Goal: Contribute content: Add original content to the website for others to see

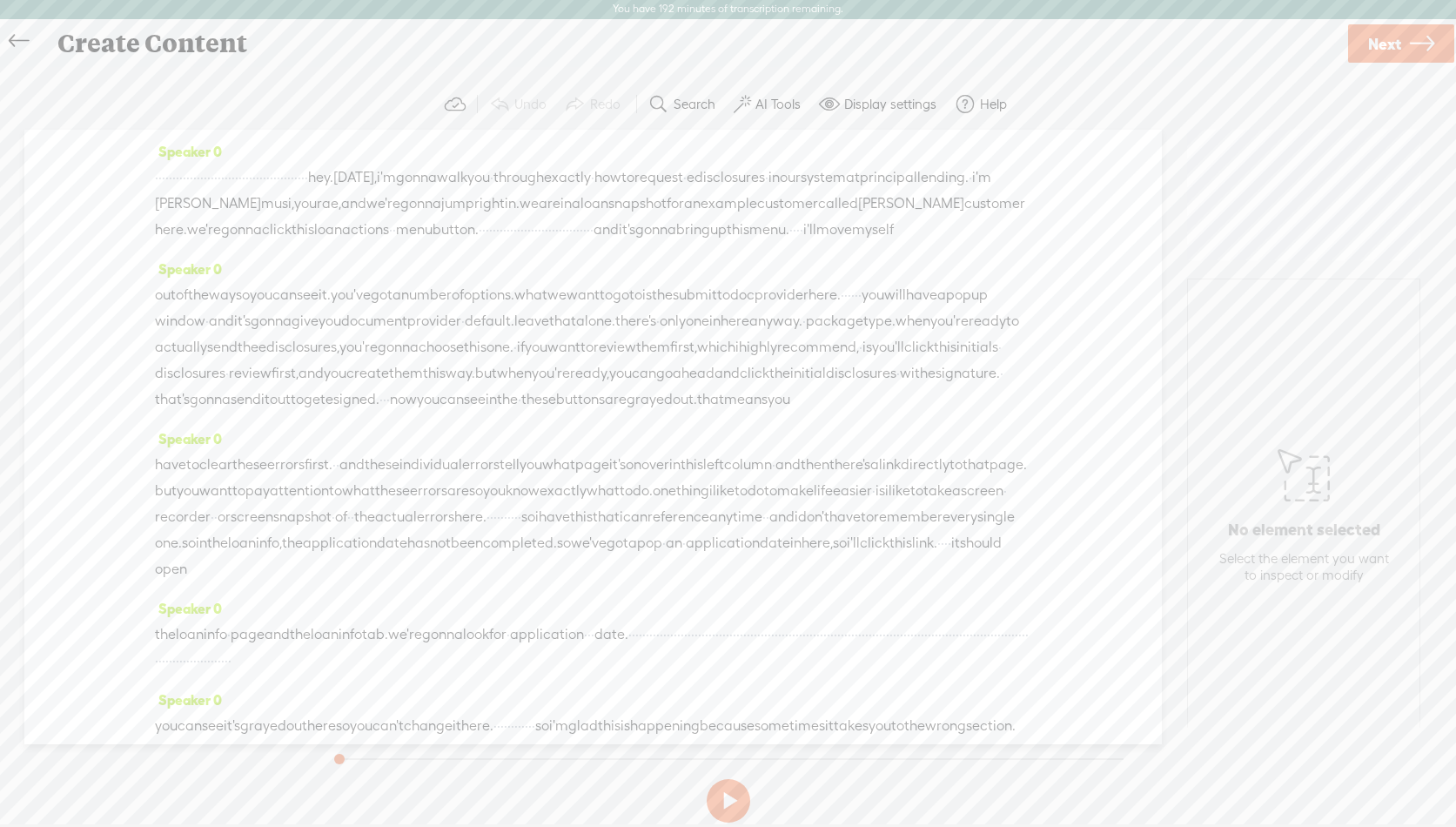
scroll to position [1, 0]
click at [758, 97] on label "AI Tools" at bounding box center [778, 105] width 46 height 17
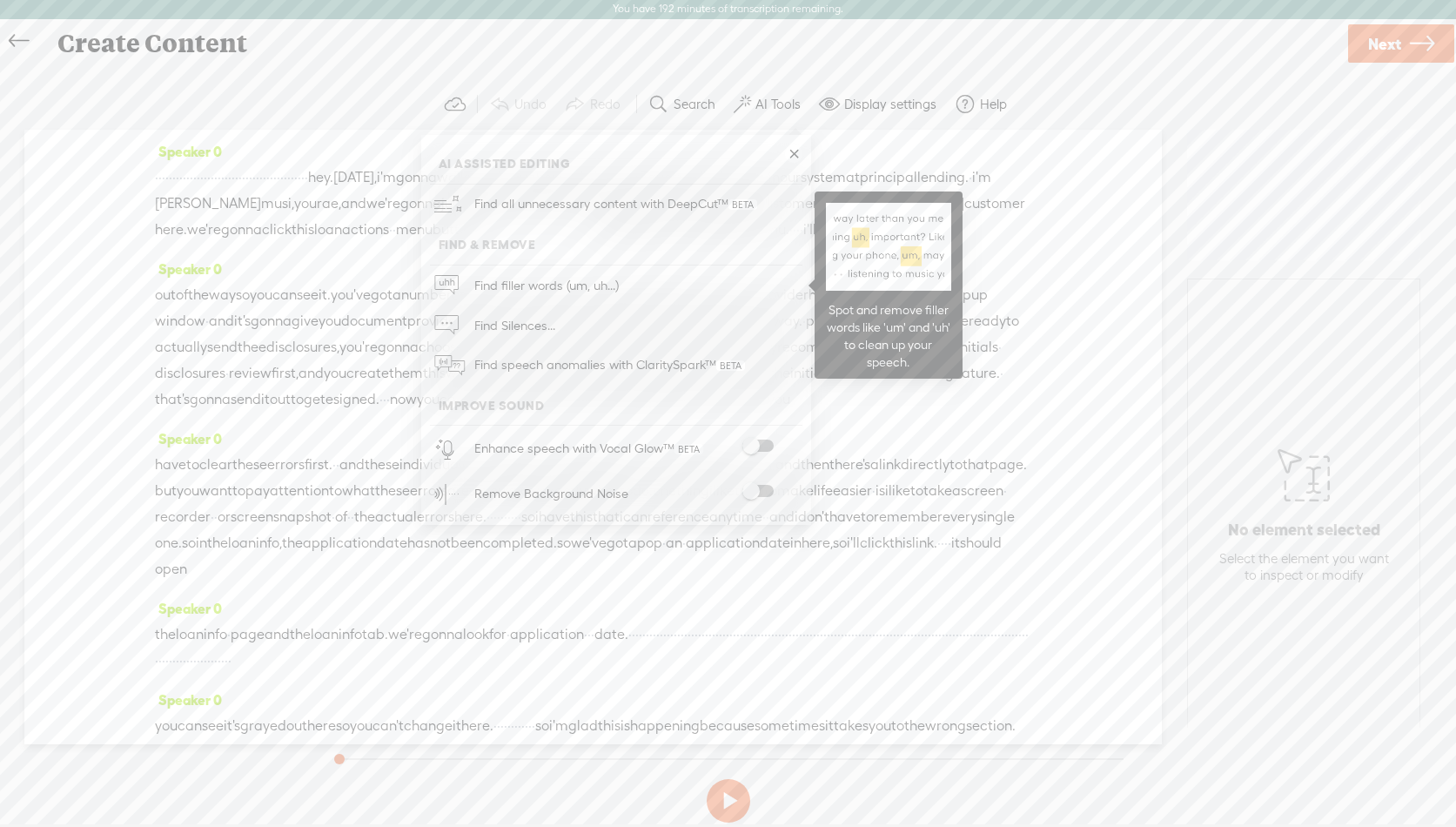
click at [520, 286] on span "Find filler words (um, uh...)" at bounding box center [546, 284] width 156 height 39
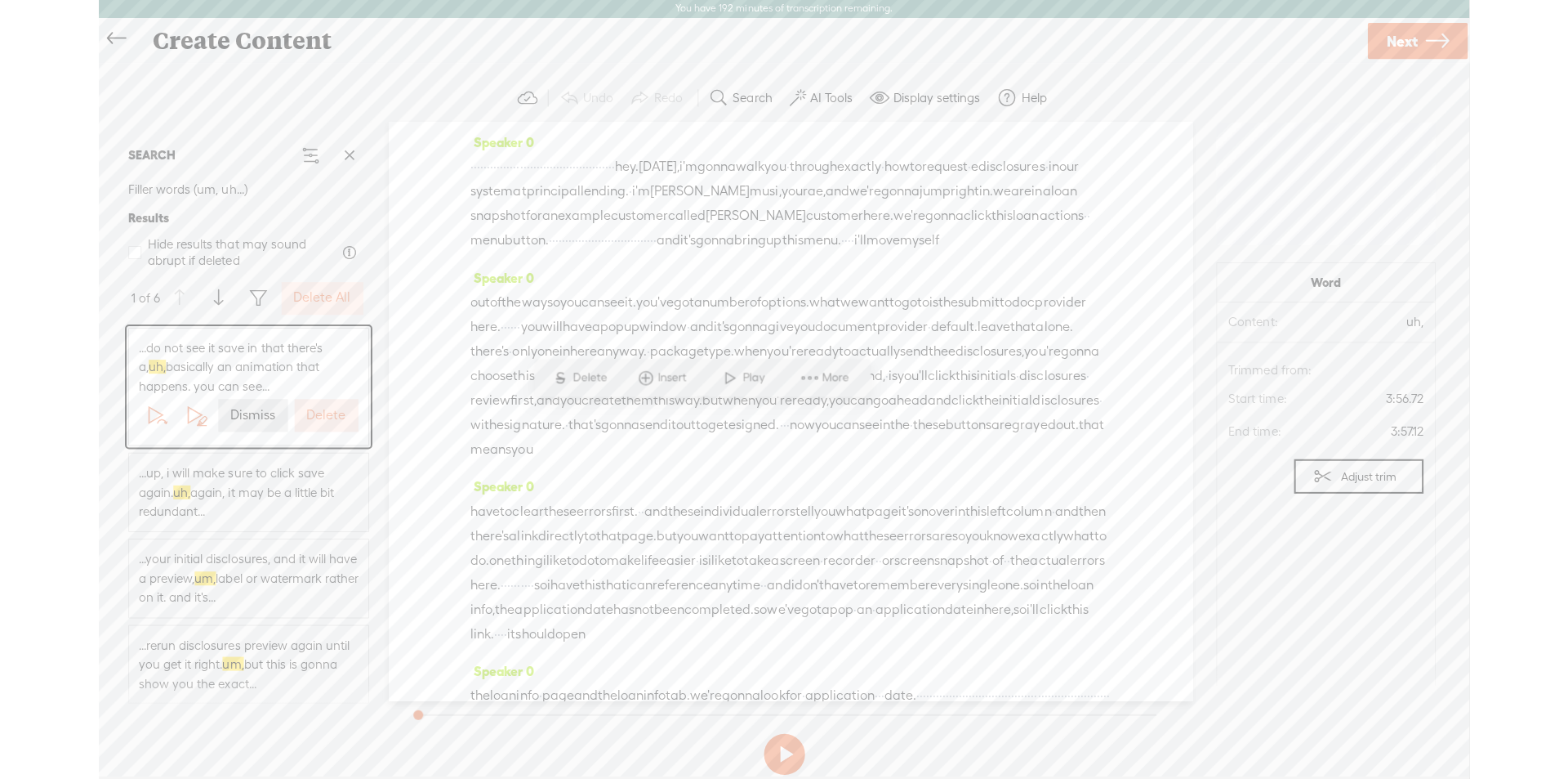
scroll to position [805, 0]
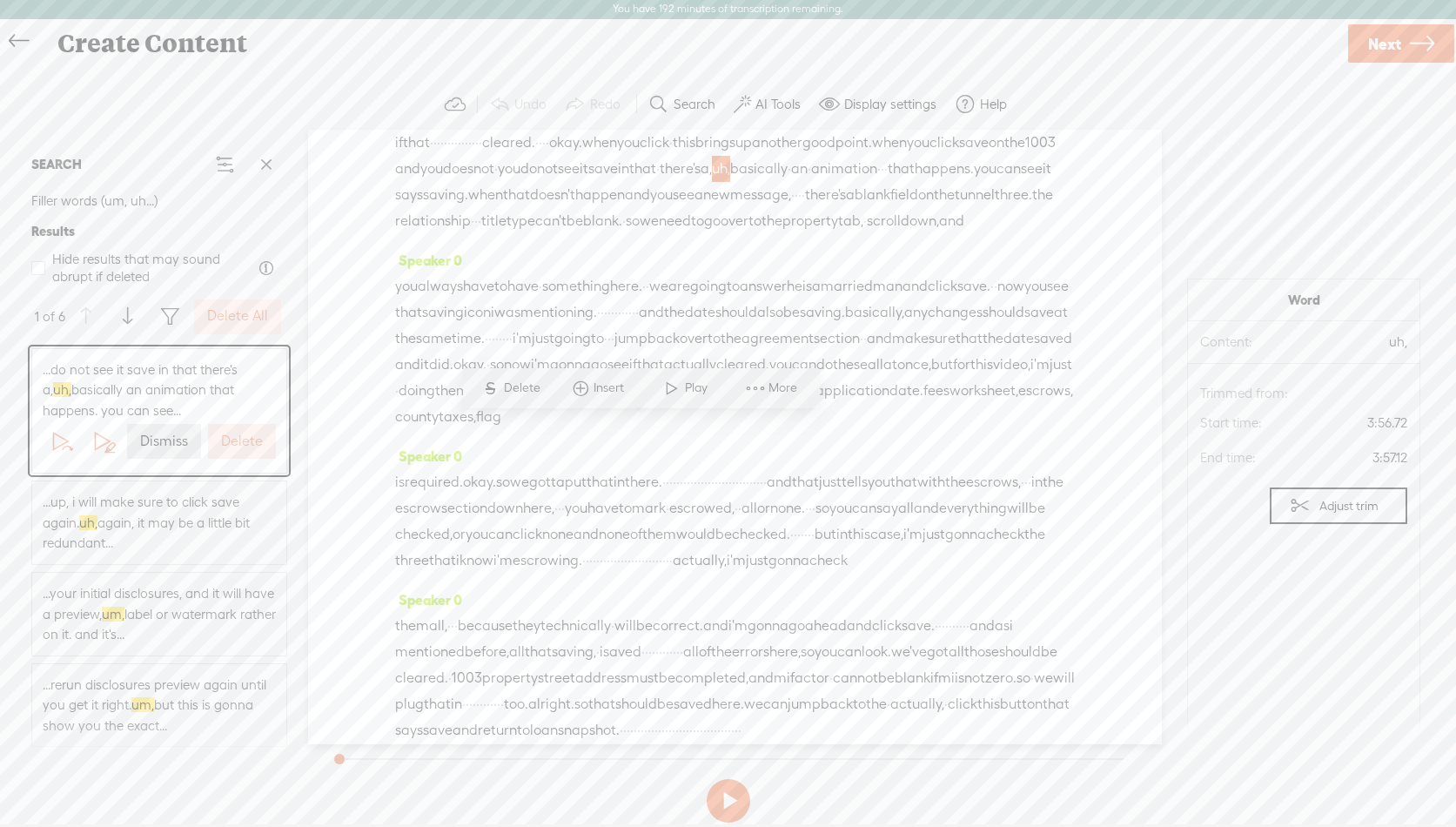
click at [241, 319] on label "Delete All" at bounding box center [237, 316] width 61 height 18
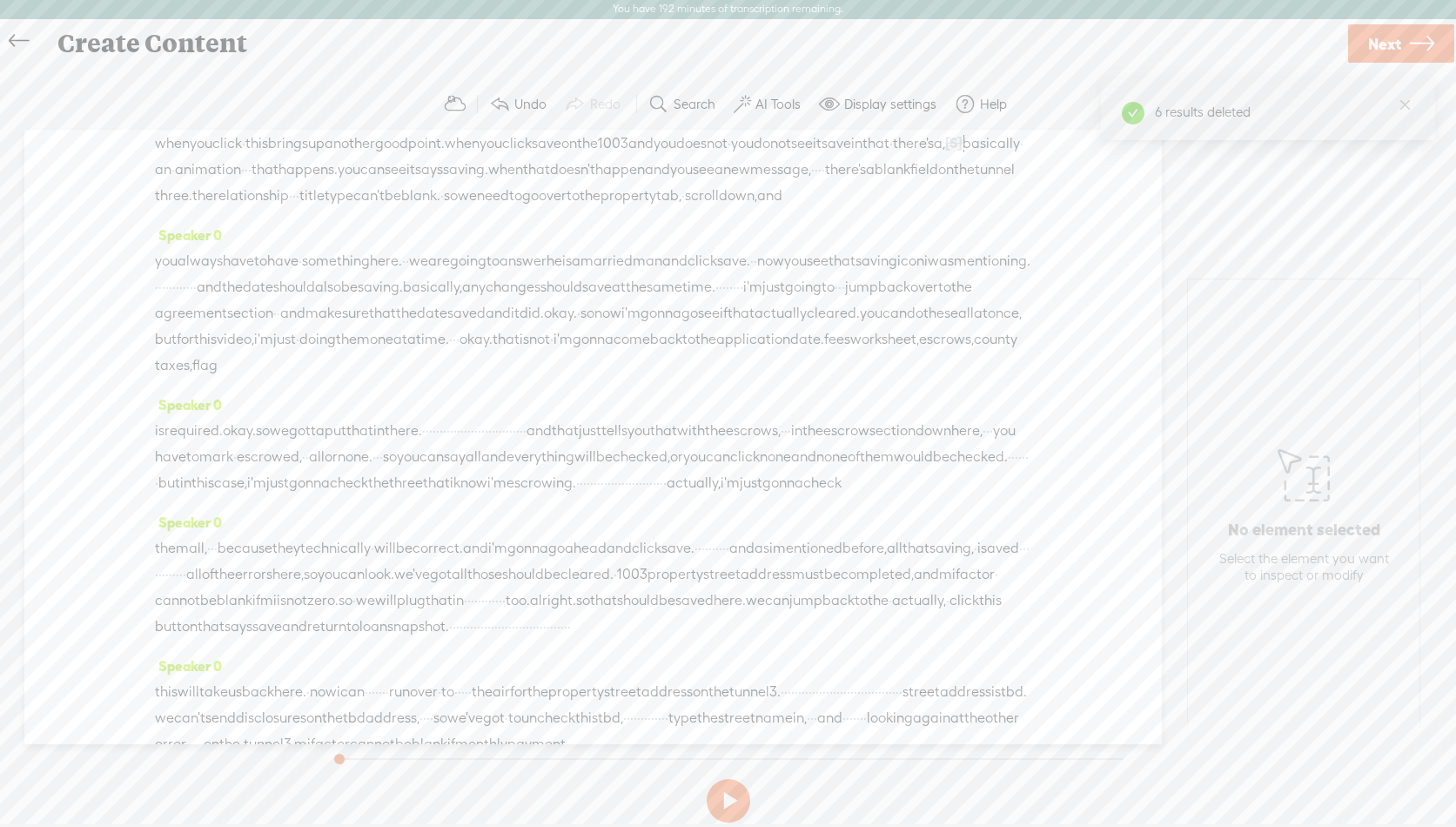
click at [769, 105] on label "AI Tools" at bounding box center [778, 105] width 46 height 17
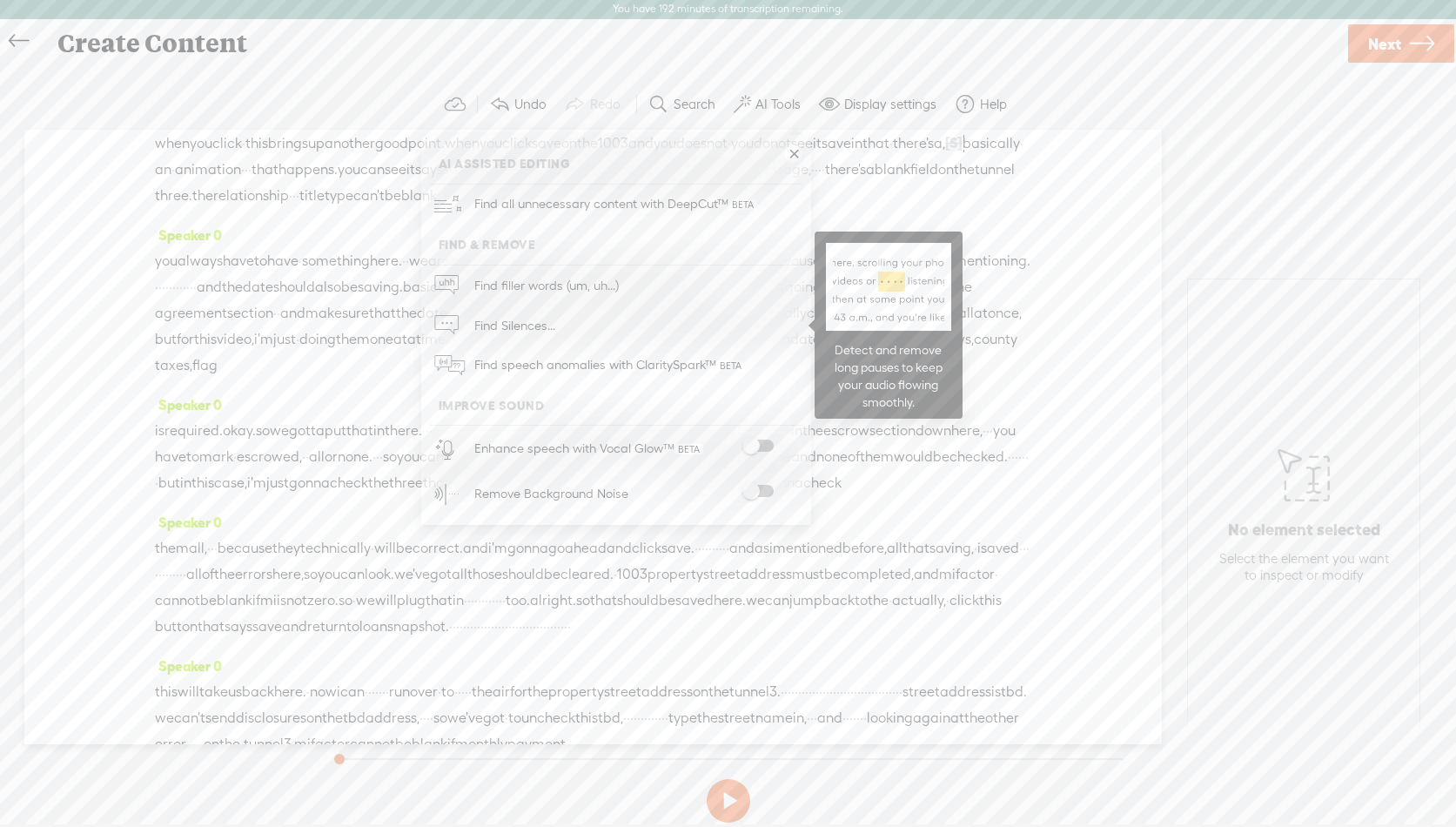
click at [508, 320] on span "Find Silences..." at bounding box center [514, 325] width 93 height 39
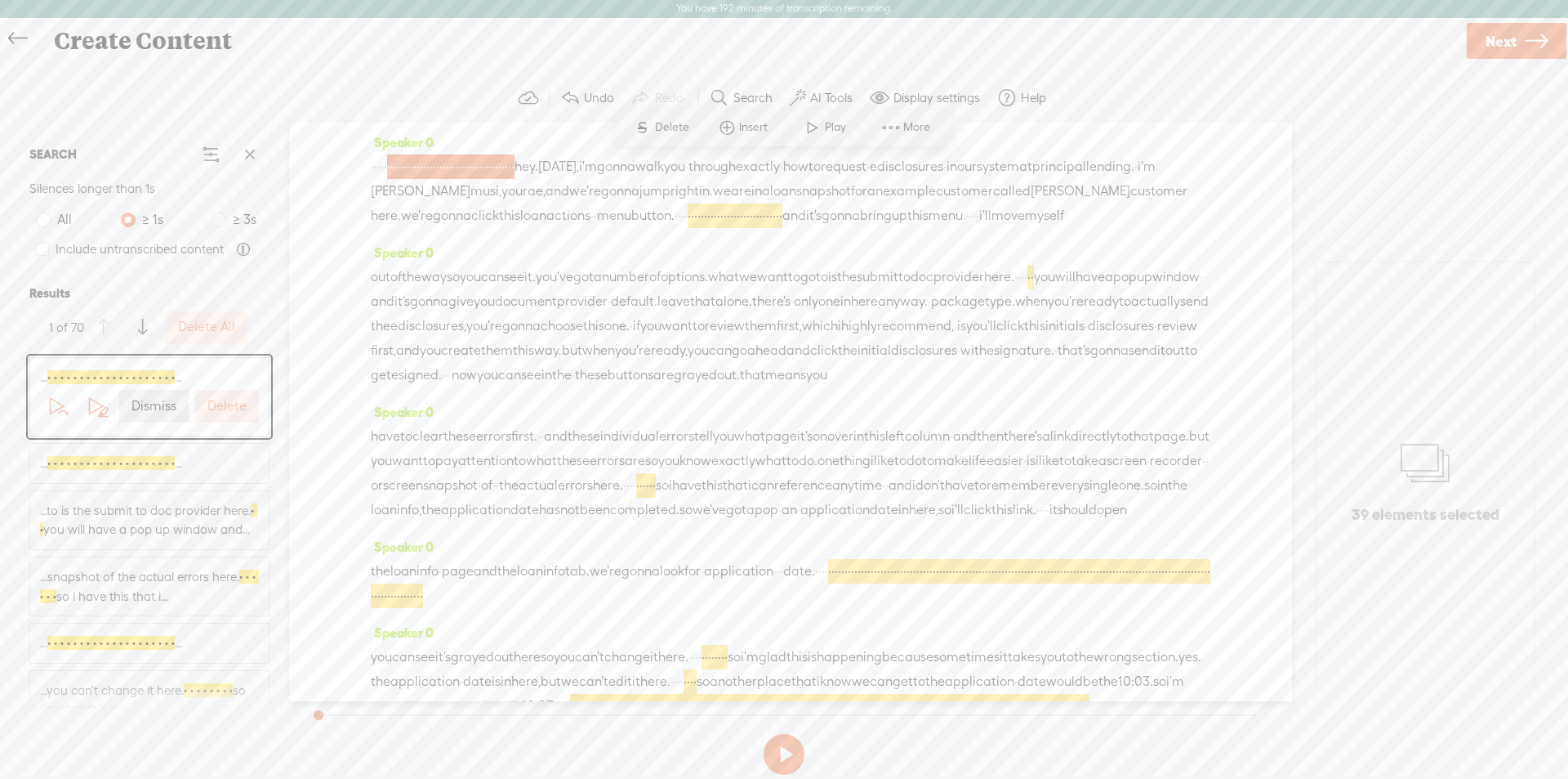
click at [195, 320] on label "Delete All" at bounding box center [206, 327] width 57 height 17
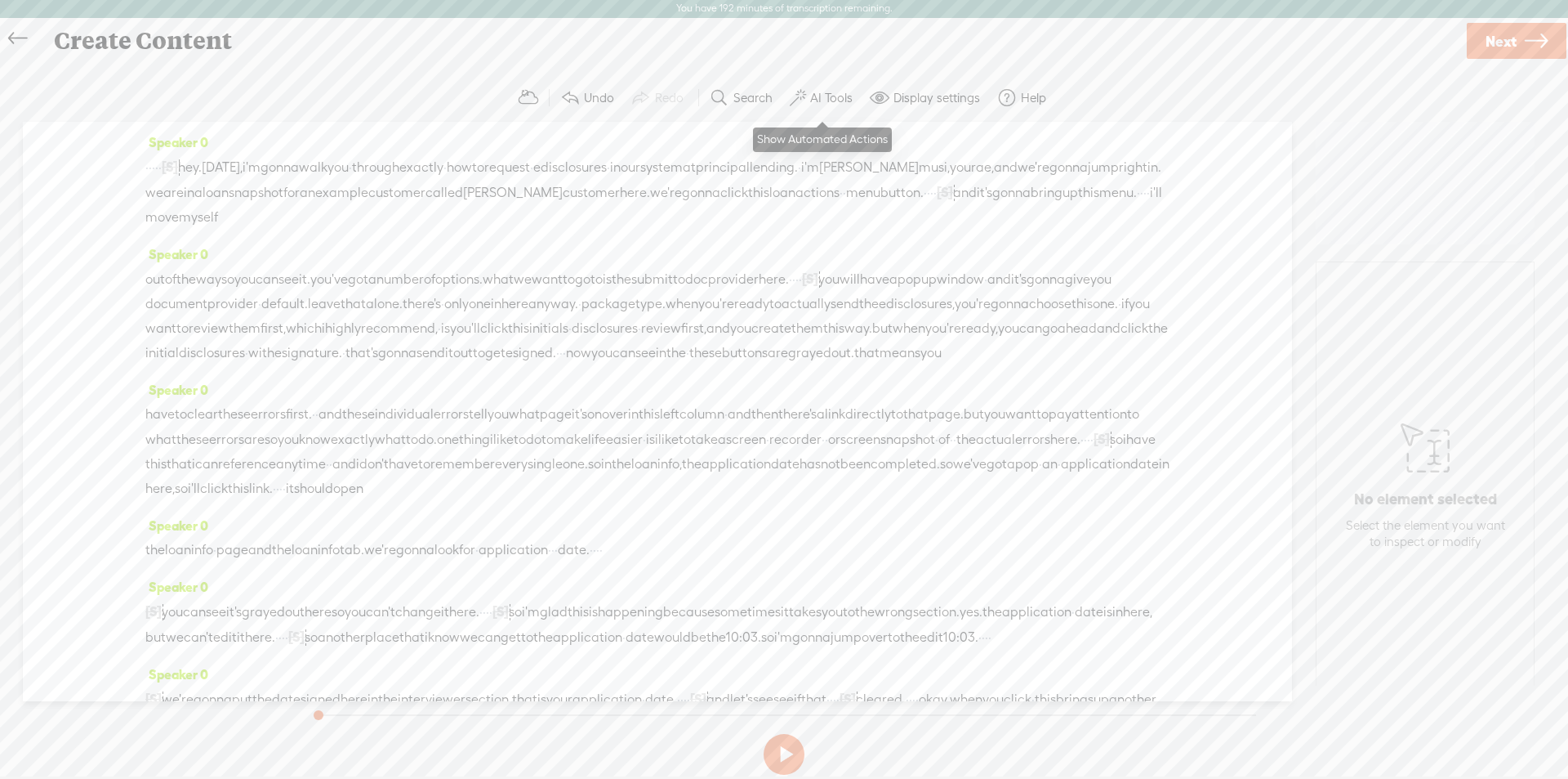
click at [819, 96] on label "AI Tools" at bounding box center [830, 98] width 43 height 16
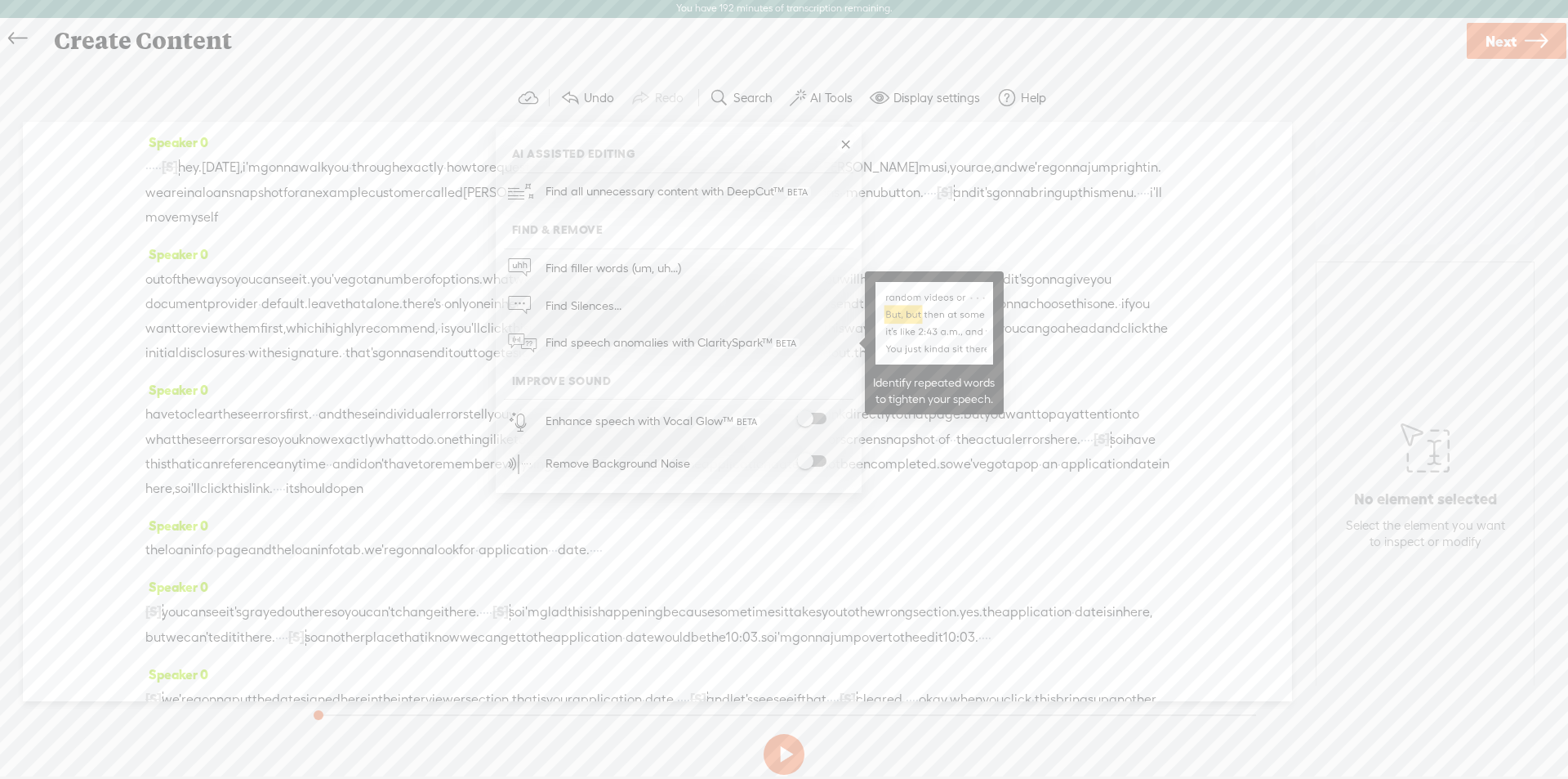
click at [610, 343] on span "Find speech anomalies with ClaritySpark™" at bounding box center [672, 343] width 265 height 38
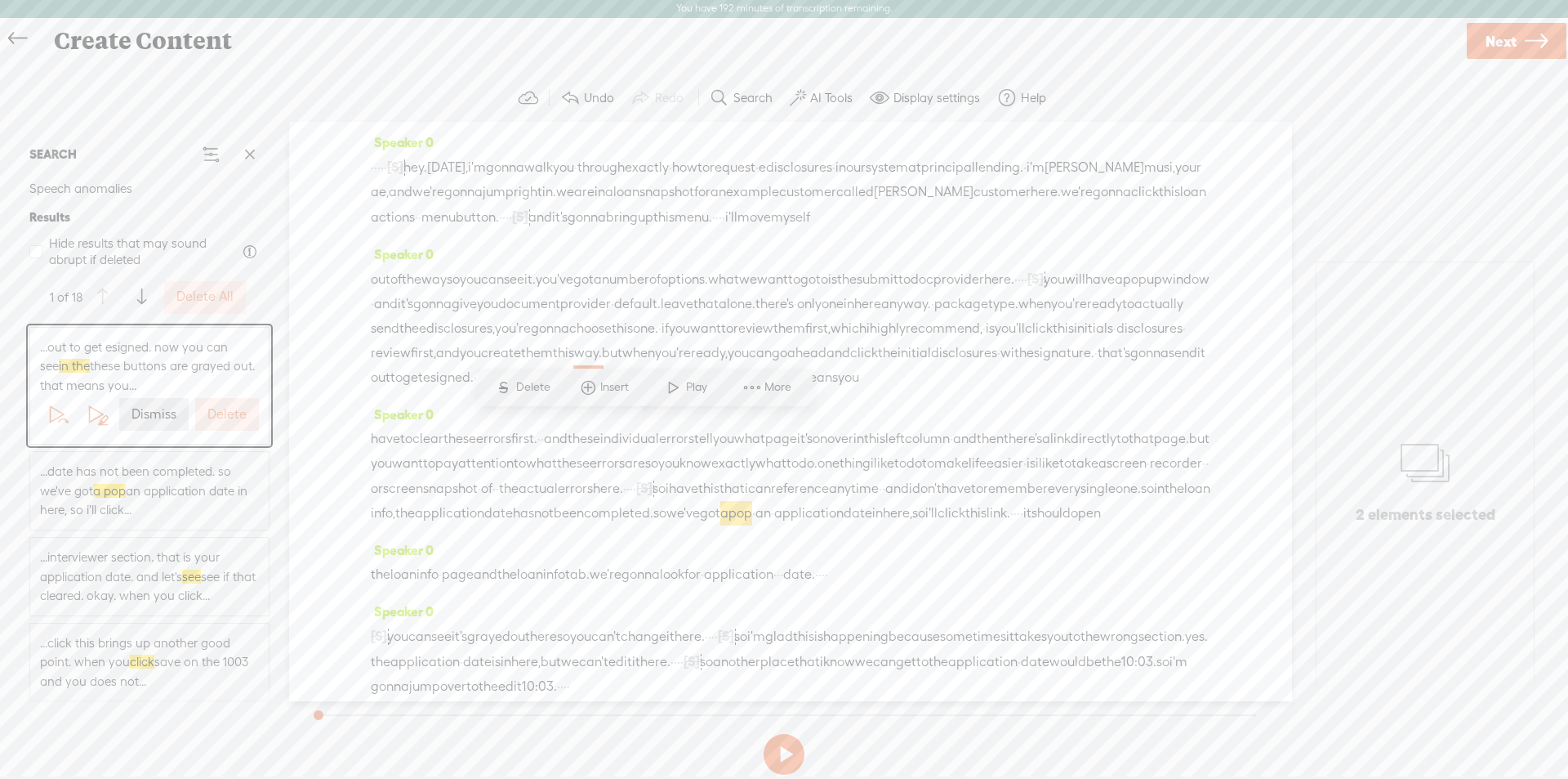
click at [484, 390] on span "·" at bounding box center [482, 377] width 4 height 25
click at [545, 388] on span "Play" at bounding box center [548, 387] width 25 height 16
click at [509, 390] on span "now" at bounding box center [496, 377] width 25 height 25
click at [549, 392] on span at bounding box center [544, 387] width 25 height 29
click at [778, 747] on button at bounding box center [783, 753] width 41 height 41
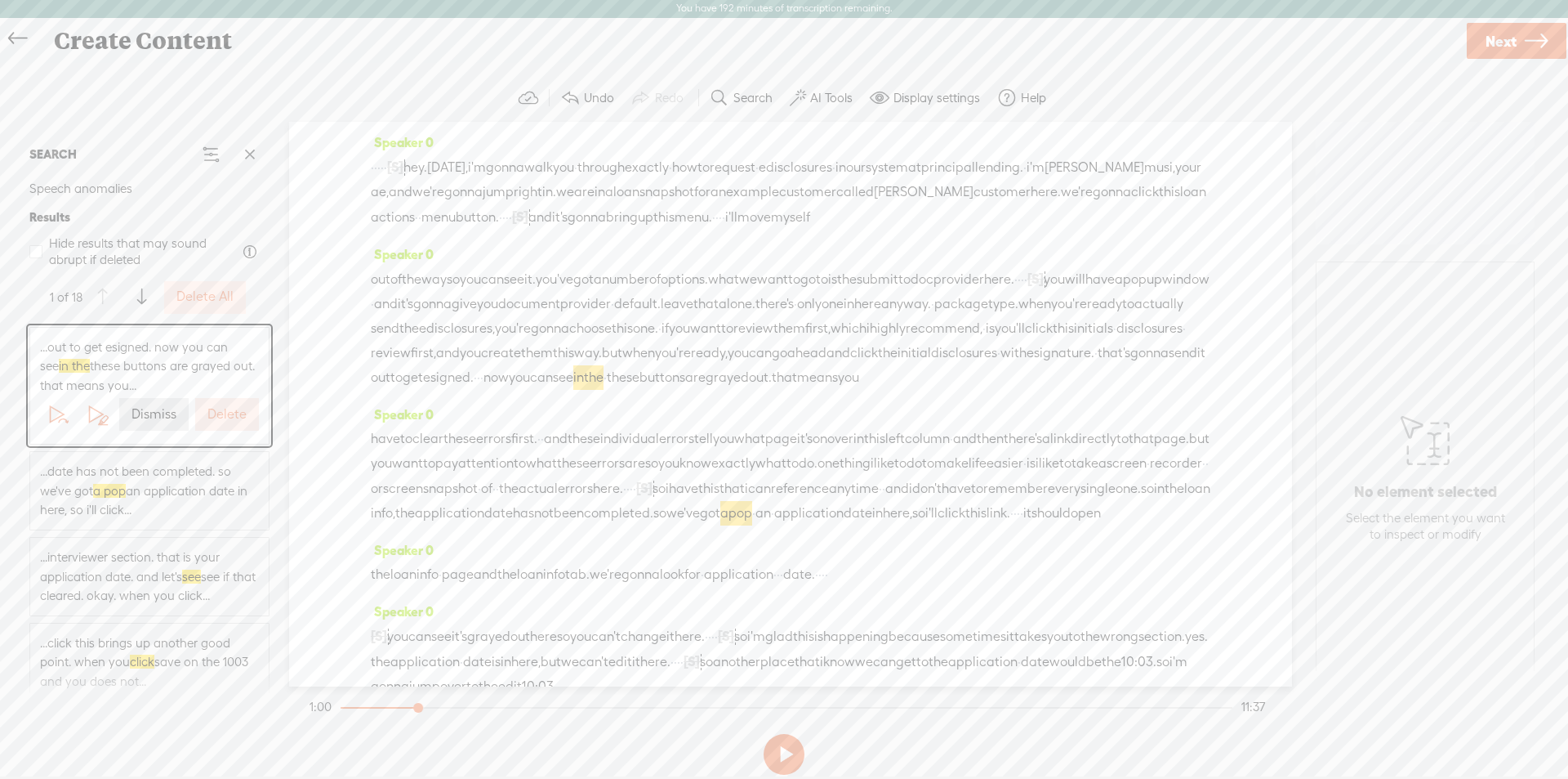
click at [139, 414] on label "Dismiss" at bounding box center [153, 415] width 45 height 17
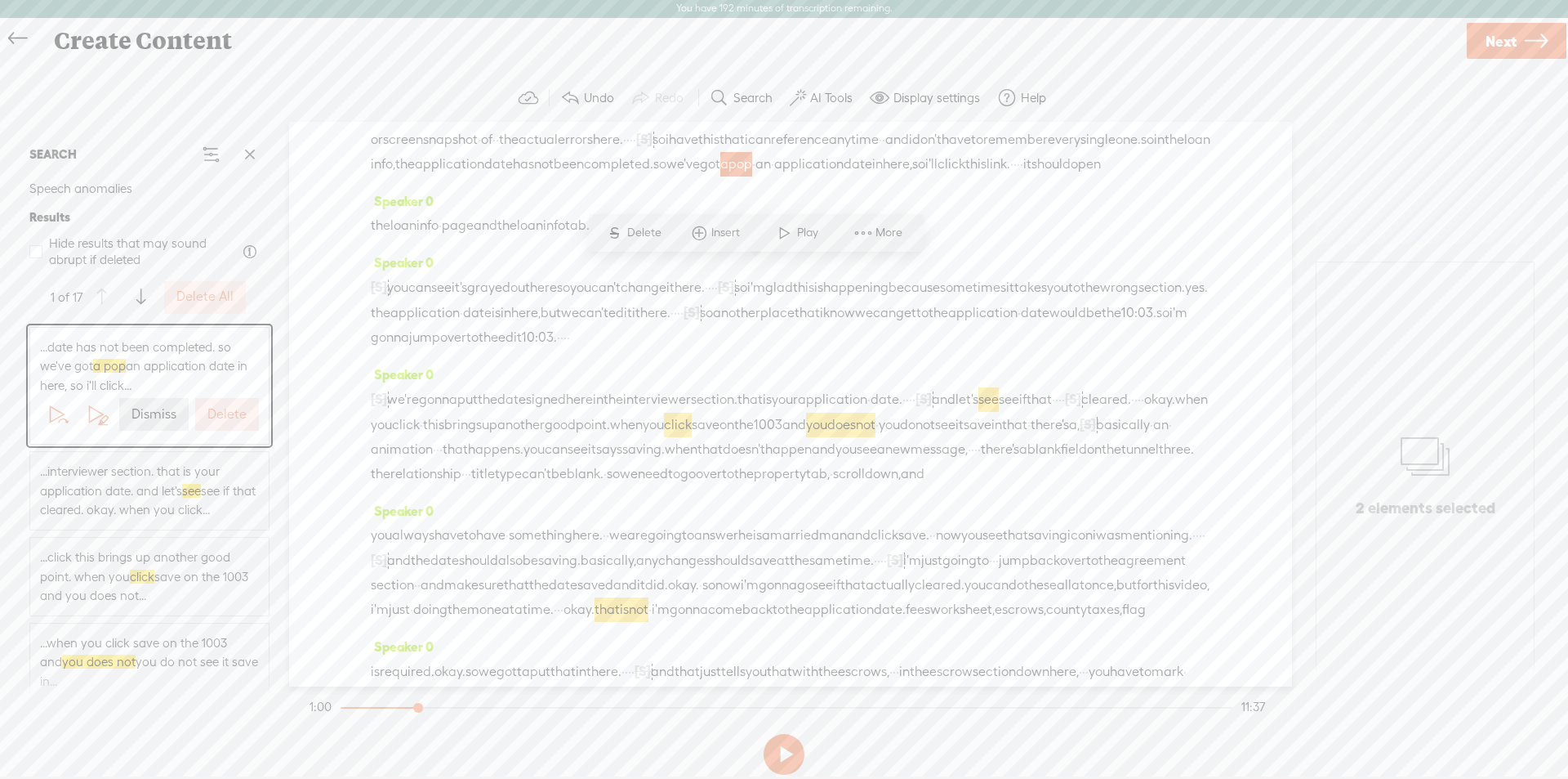
scroll to position [379, 0]
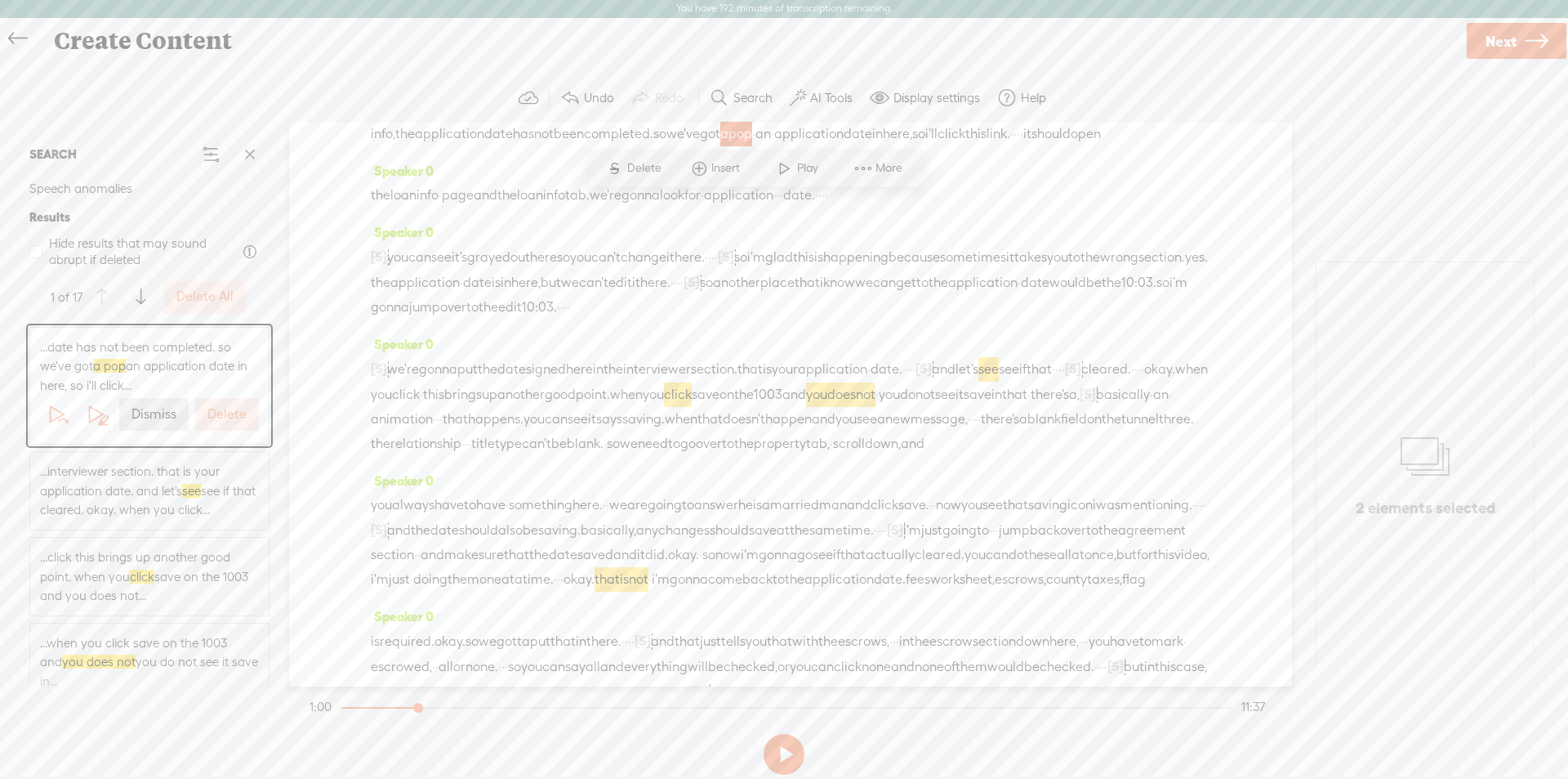
click at [612, 147] on span "completed." at bounding box center [618, 134] width 69 height 25
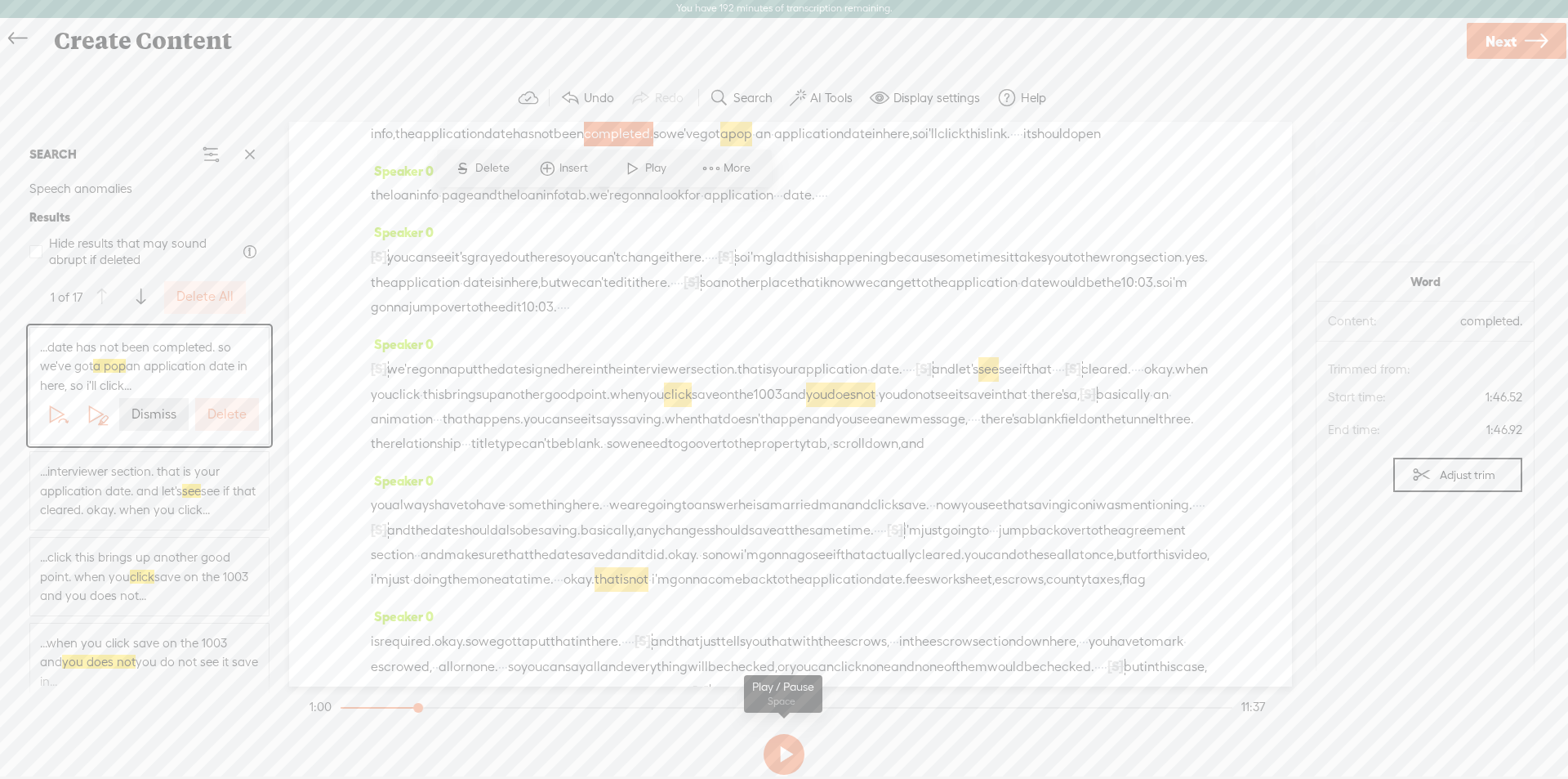
click at [792, 753] on button at bounding box center [783, 753] width 41 height 41
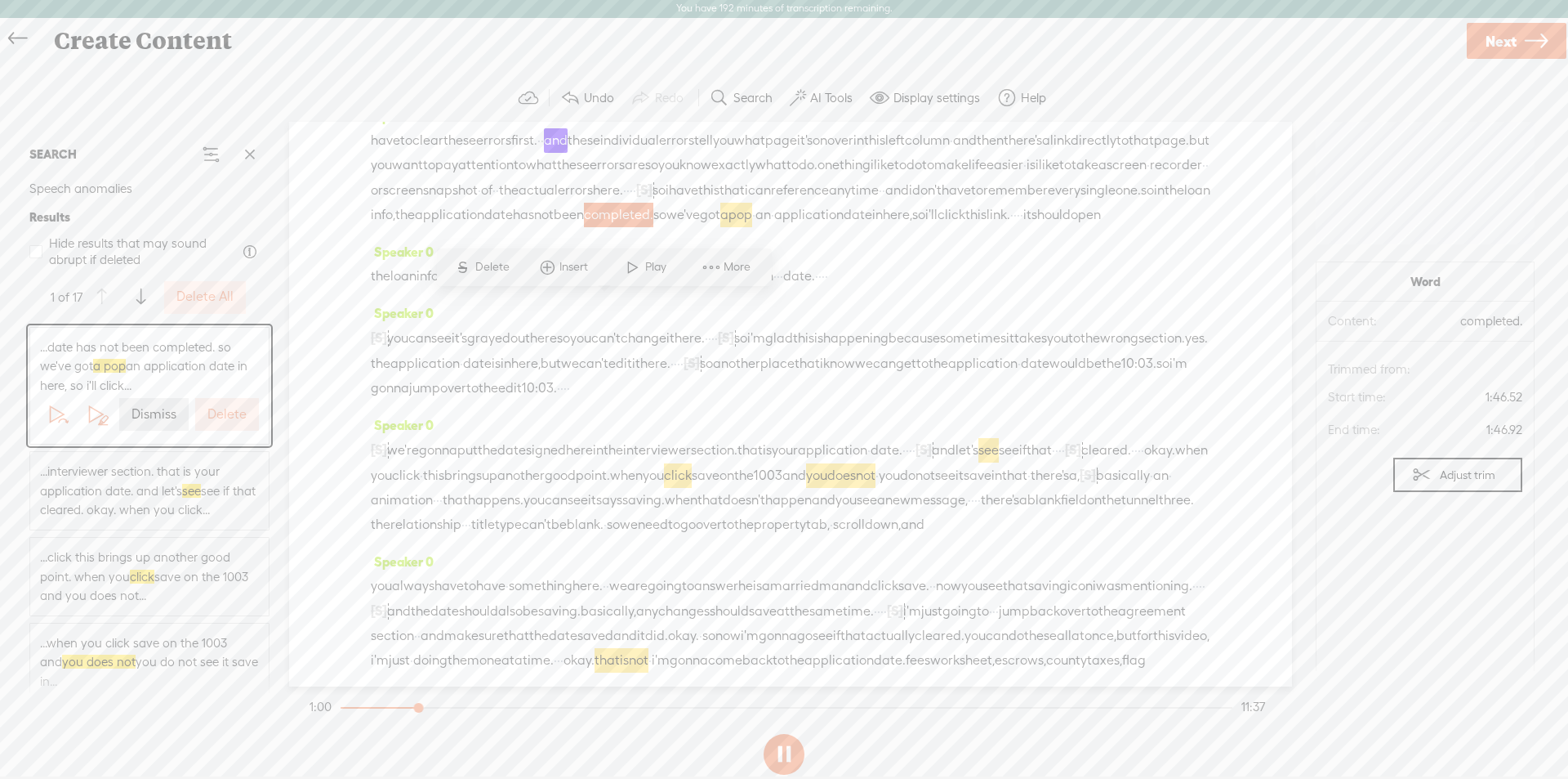
scroll to position [281, 0]
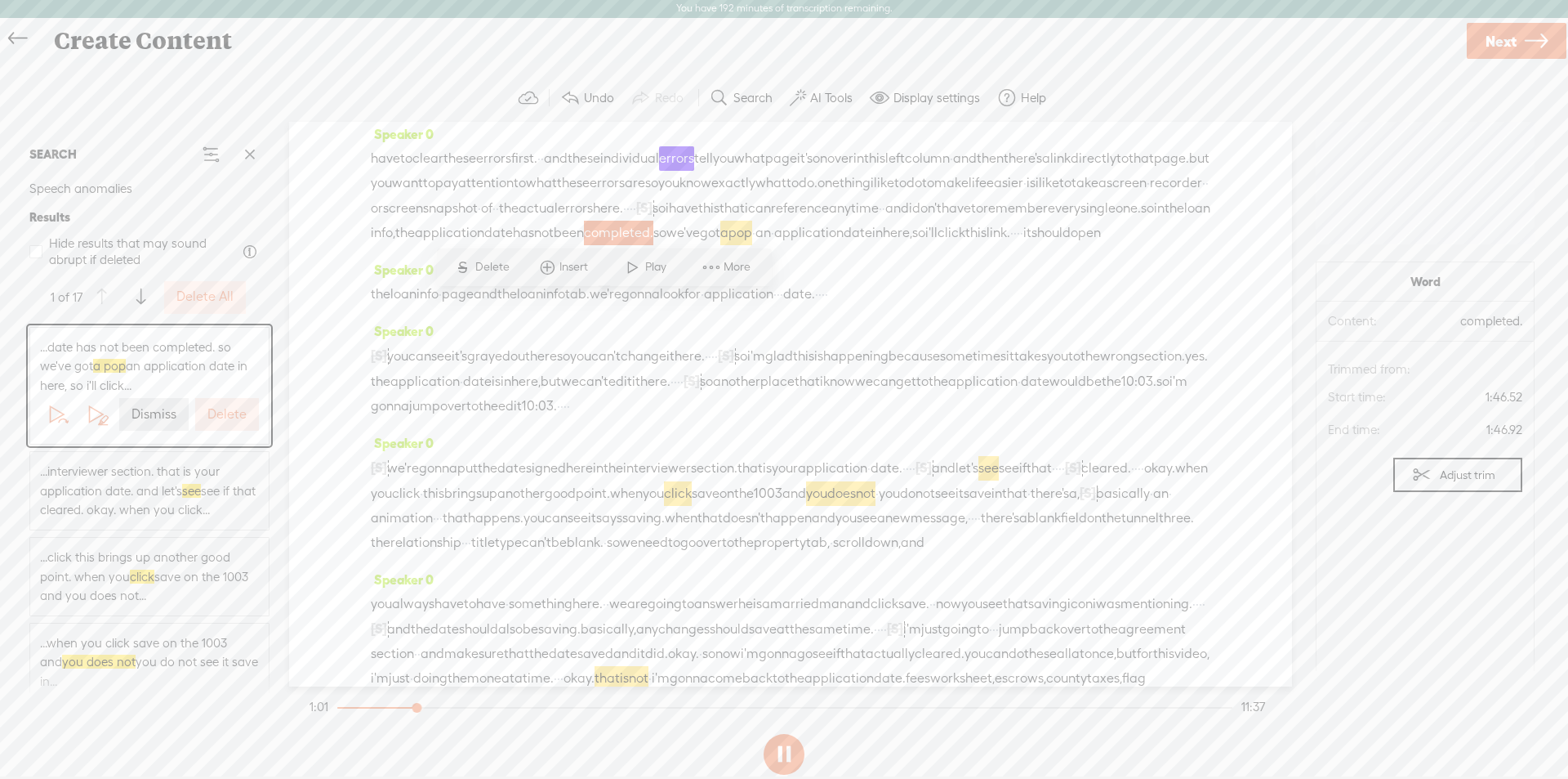
click at [513, 245] on span "has" at bounding box center [523, 232] width 21 height 25
click at [537, 271] on span "Play" at bounding box center [545, 267] width 25 height 16
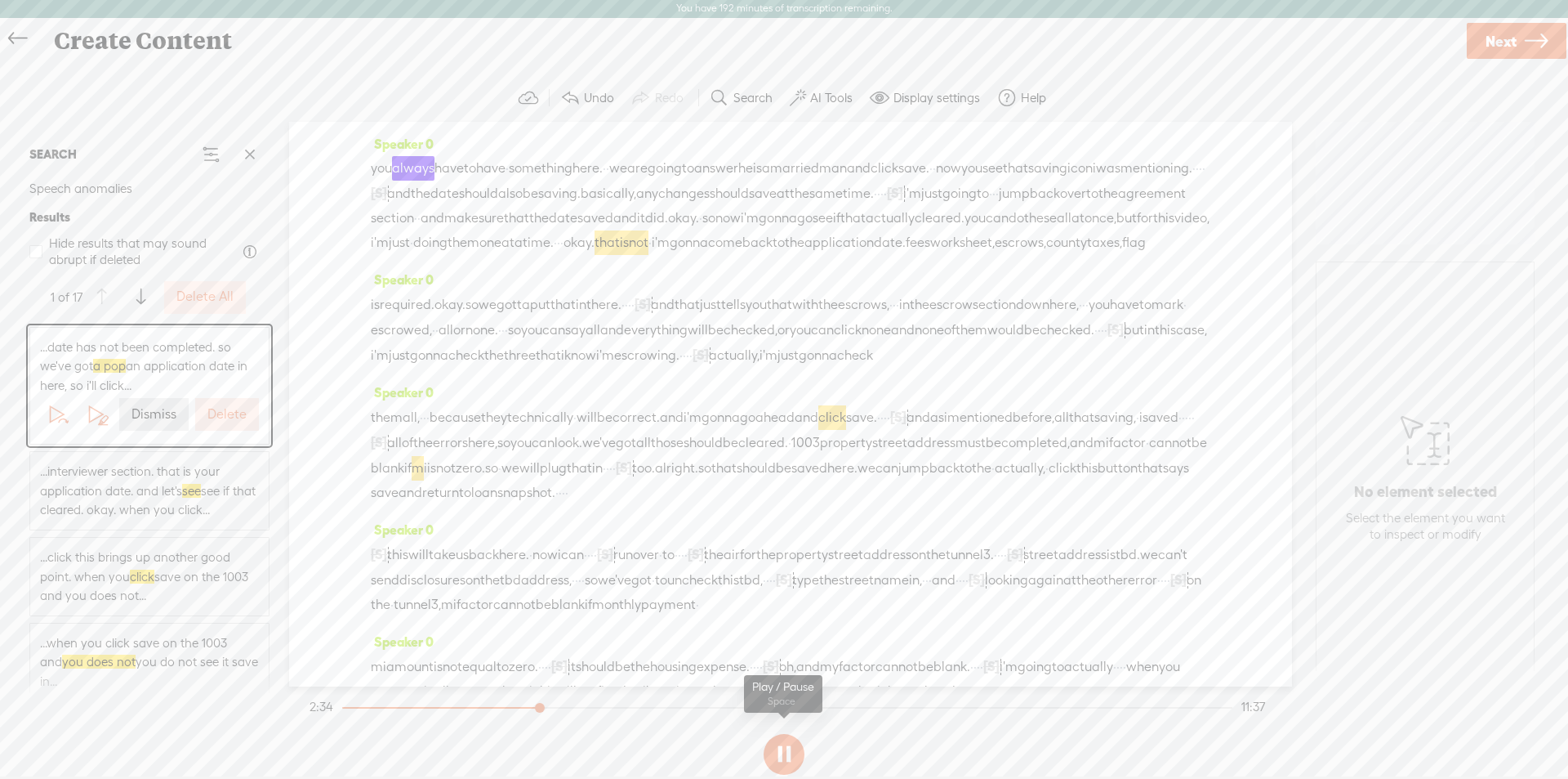
scroll to position [800, 0]
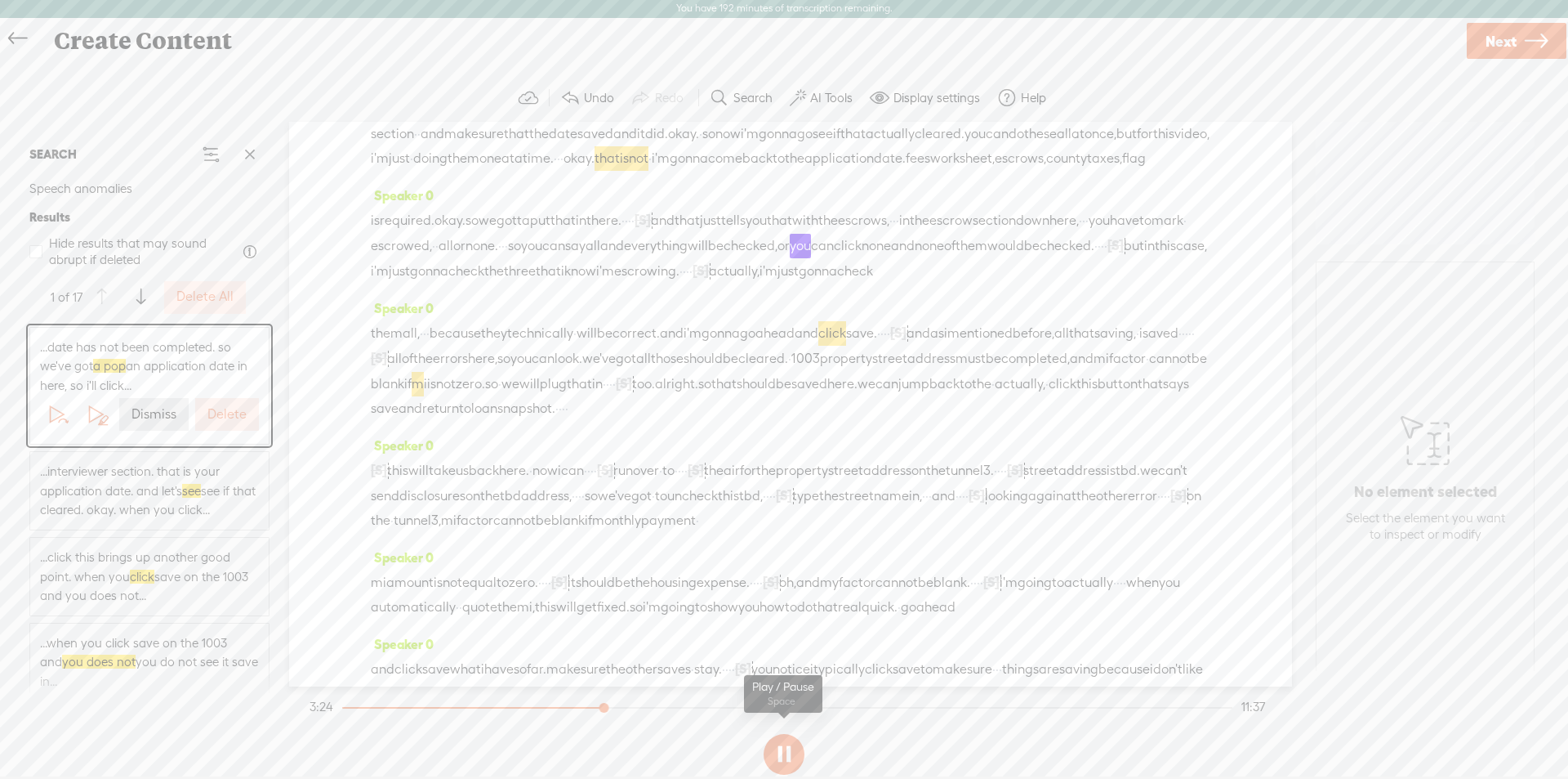
click at [792, 760] on button at bounding box center [783, 753] width 41 height 41
click at [819, 94] on label "AI Tools" at bounding box center [830, 98] width 43 height 16
click at [817, 416] on span at bounding box center [811, 418] width 29 height 12
click at [816, 465] on span at bounding box center [811, 462] width 29 height 12
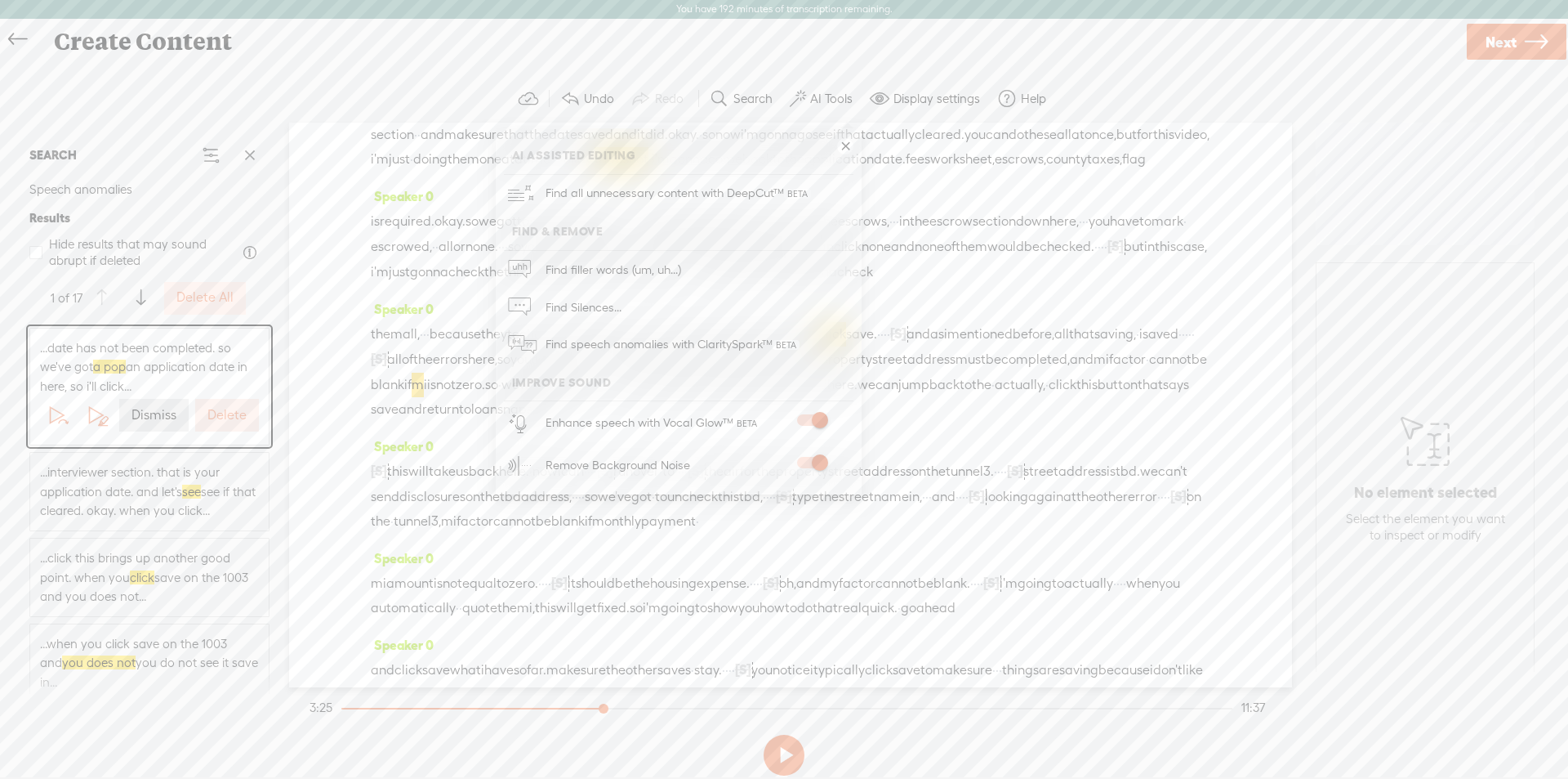
click at [1365, 37] on span "Next" at bounding box center [1501, 42] width 31 height 42
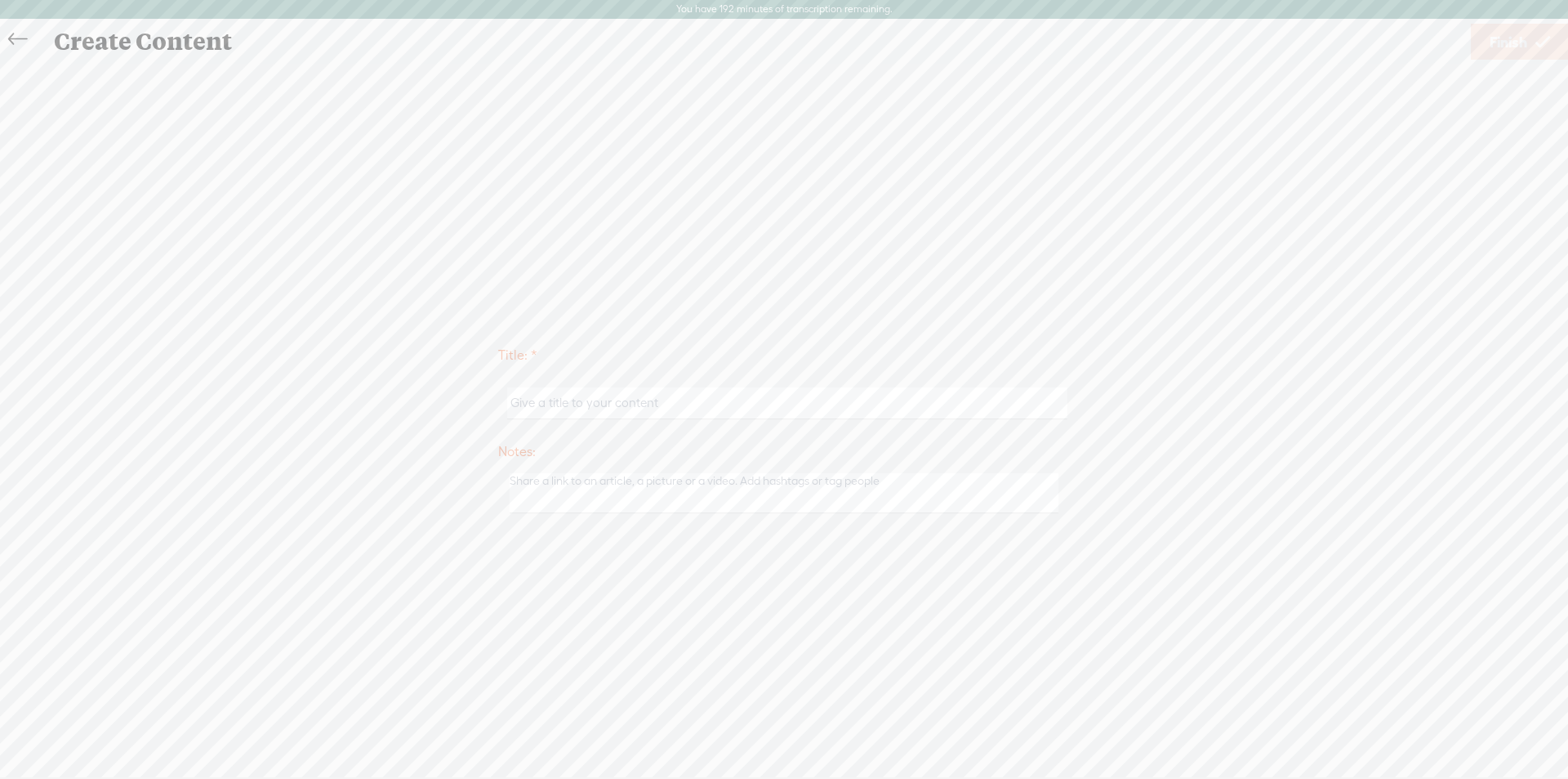
click at [585, 405] on input "text" at bounding box center [787, 403] width 559 height 32
click at [565, 409] on input "text" at bounding box center [787, 403] width 559 height 32
type input "PL Disclosures Complete Process with Borrower Facing Emails and e-Signing"
type textarea "This video shows the entire process from requesting to esigning to retriving"
click at [1365, 48] on span "Finish" at bounding box center [1508, 42] width 37 height 42
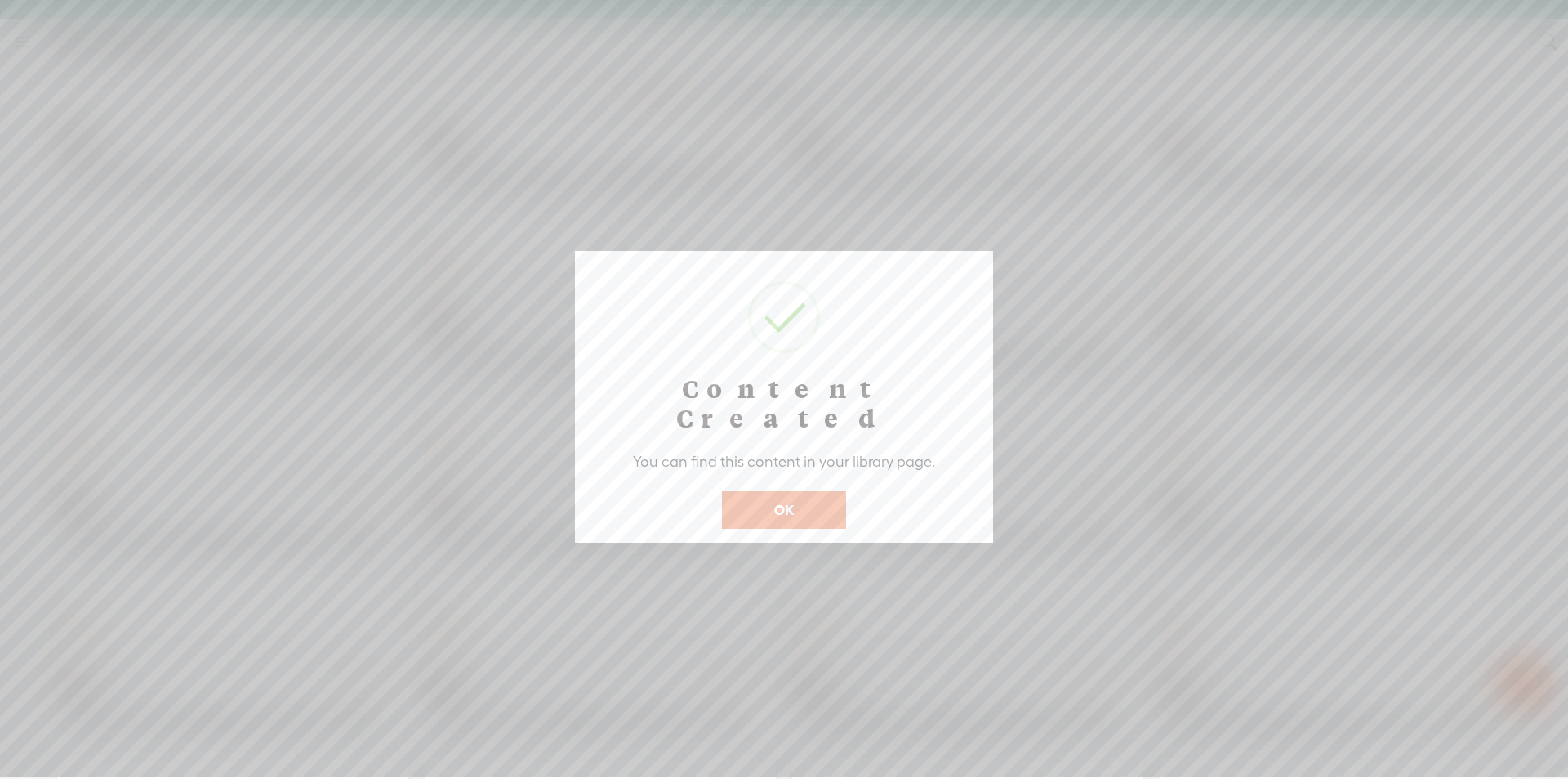
click at [770, 491] on button "OK" at bounding box center [784, 509] width 124 height 37
